Goal: Entertainment & Leisure: Consume media (video, audio)

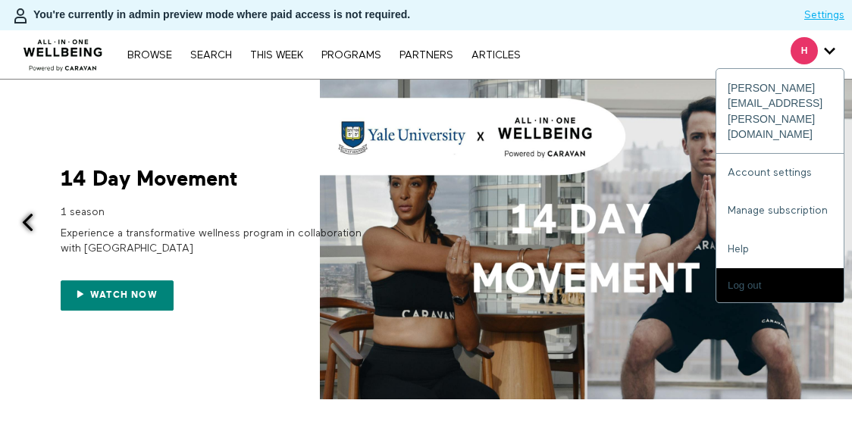
click at [816, 45] on span "Secondary" at bounding box center [803, 50] width 27 height 27
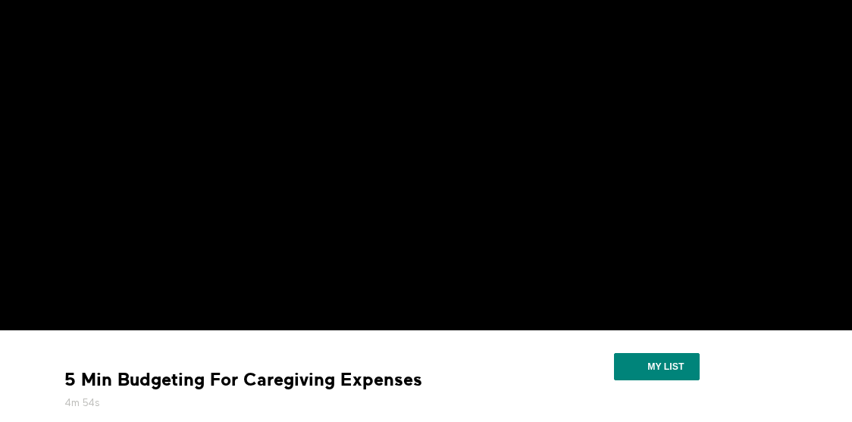
scroll to position [36, 0]
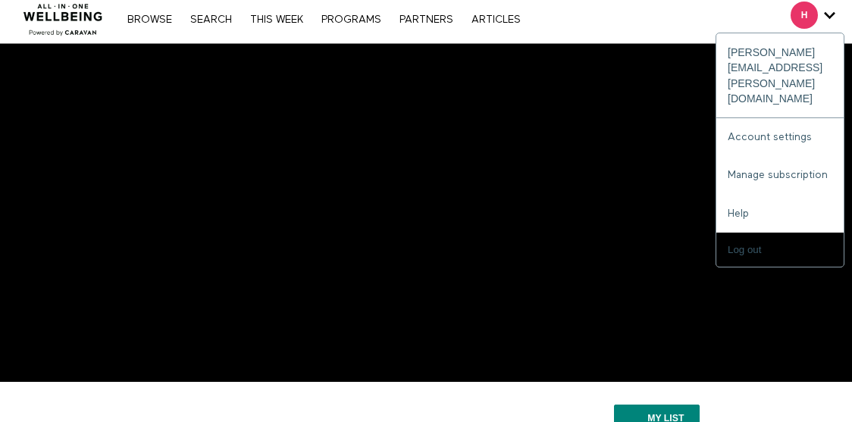
click at [822, 20] on div "H" at bounding box center [812, 15] width 45 height 27
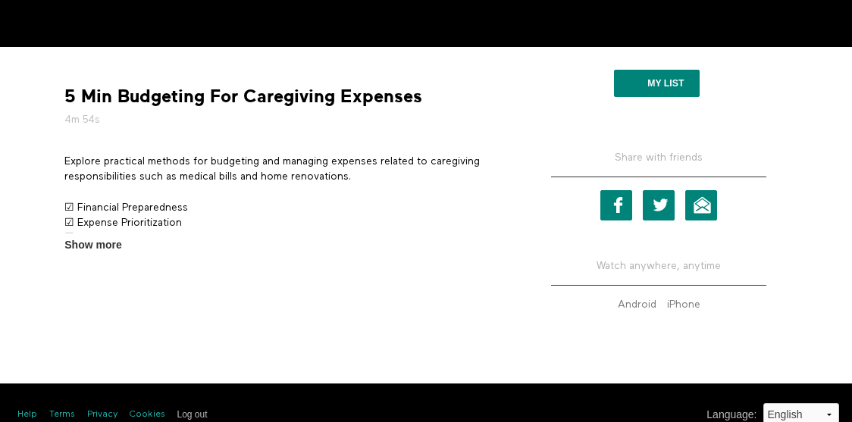
scroll to position [393, 0]
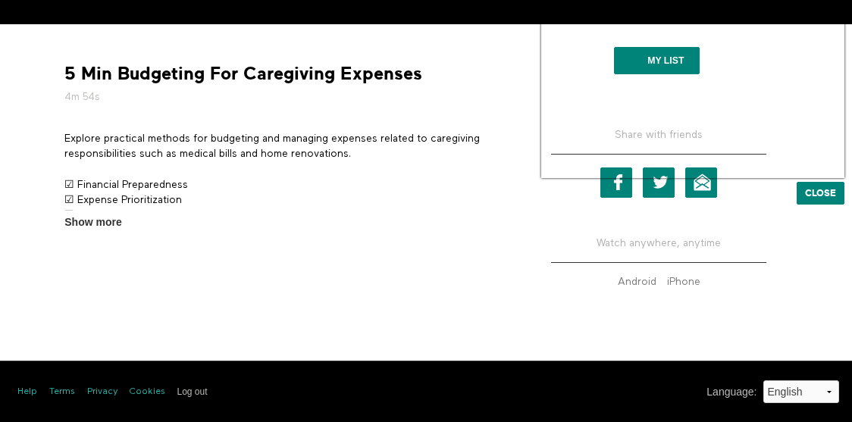
click at [399, 252] on div "5 Min Budgeting For Caregiving Expenses 4m 54s Explore practical methods for bu…" at bounding box center [426, 174] width 746 height 277
